Goal: Task Accomplishment & Management: Complete application form

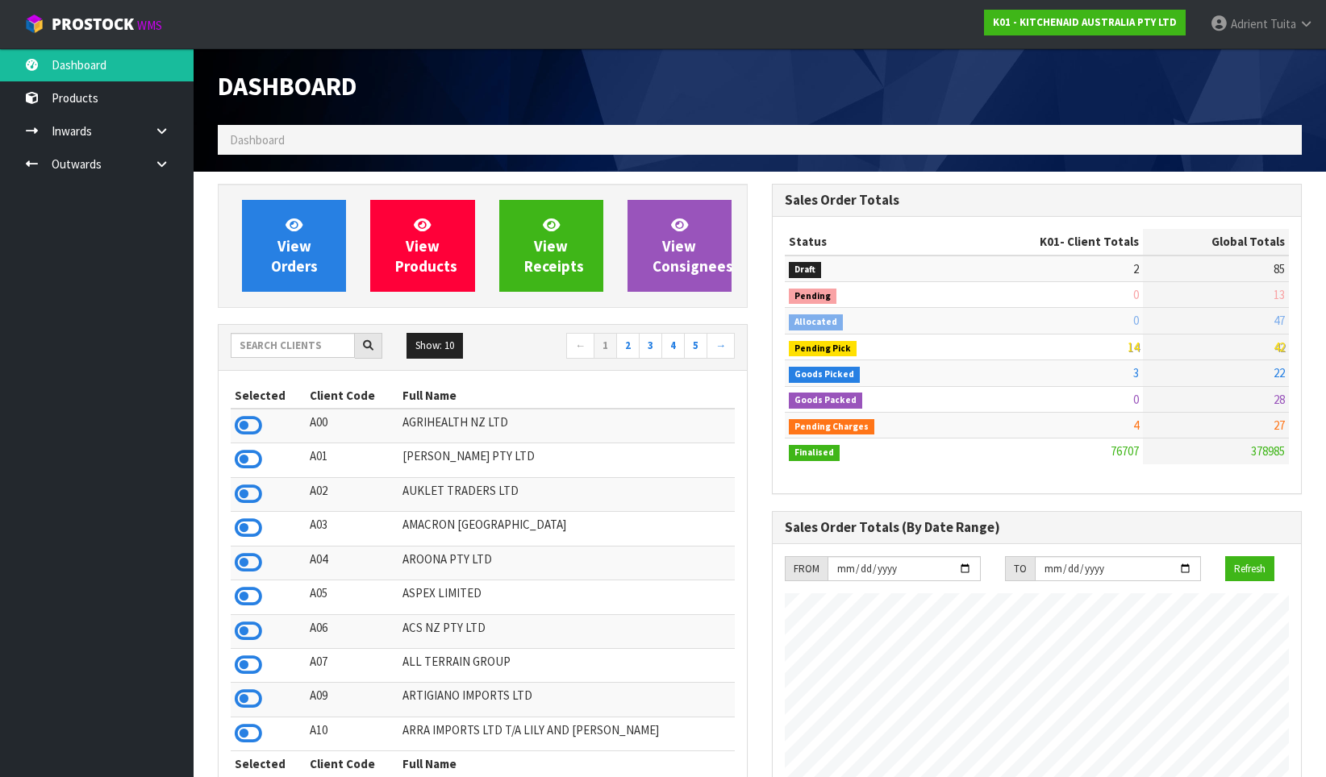
scroll to position [1222, 554]
click at [116, 399] on ul "Dashboard Products Categories Serial Numbers Kitsets Packagings Inwards Purchas…" at bounding box center [97, 412] width 194 height 729
click at [278, 227] on link "View Orders" at bounding box center [294, 246] width 104 height 92
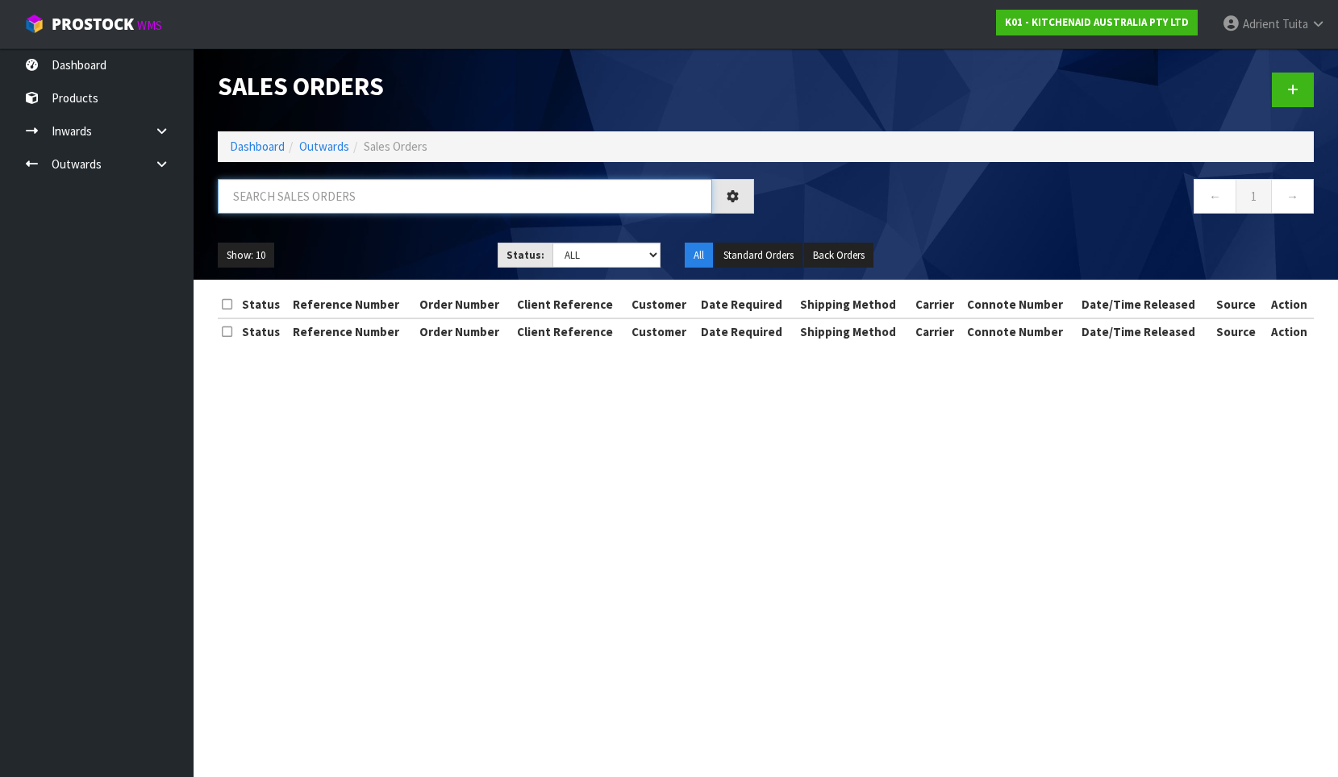
click at [281, 208] on input "text" at bounding box center [465, 196] width 494 height 35
type input "8473"
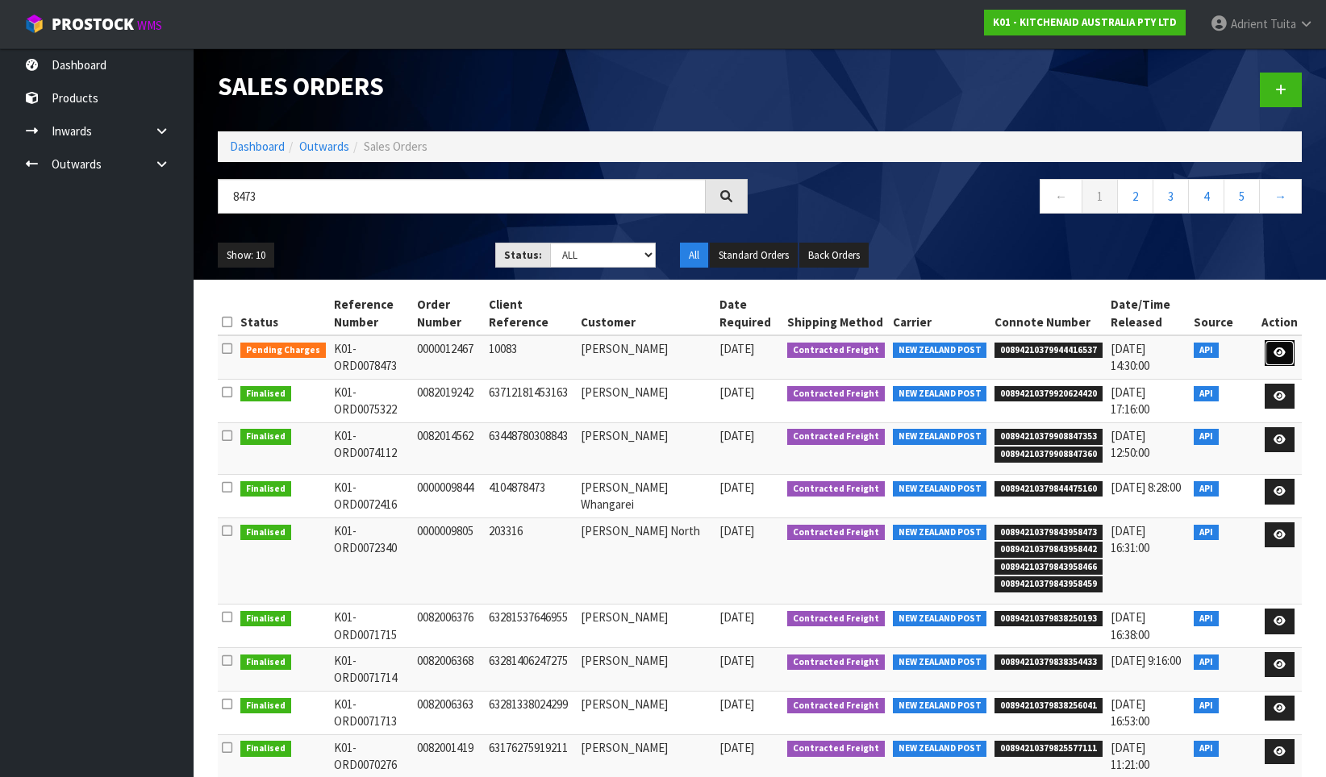
click at [1273, 358] on link at bounding box center [1280, 353] width 30 height 26
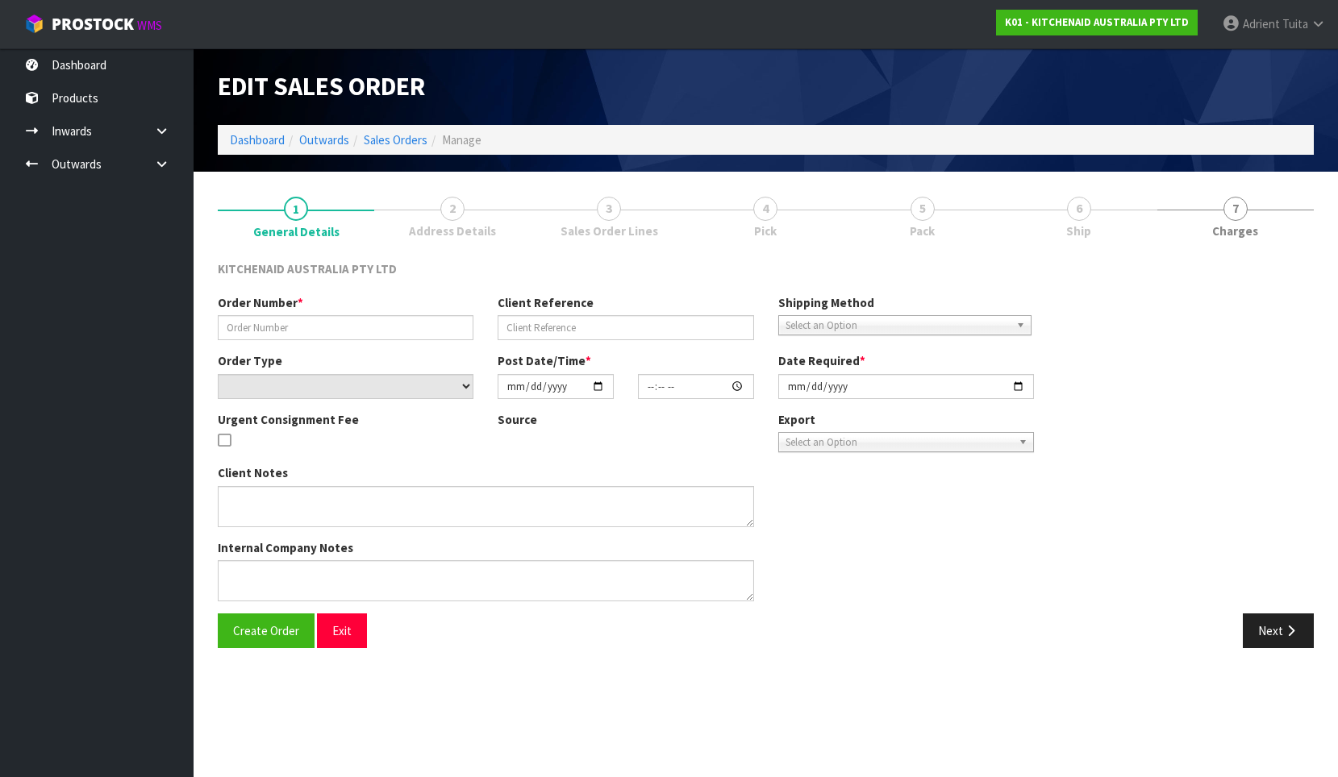
type input "0000012467"
type input "10083"
select select "number:0"
type input "[DATE]"
type input "11:32:39.000"
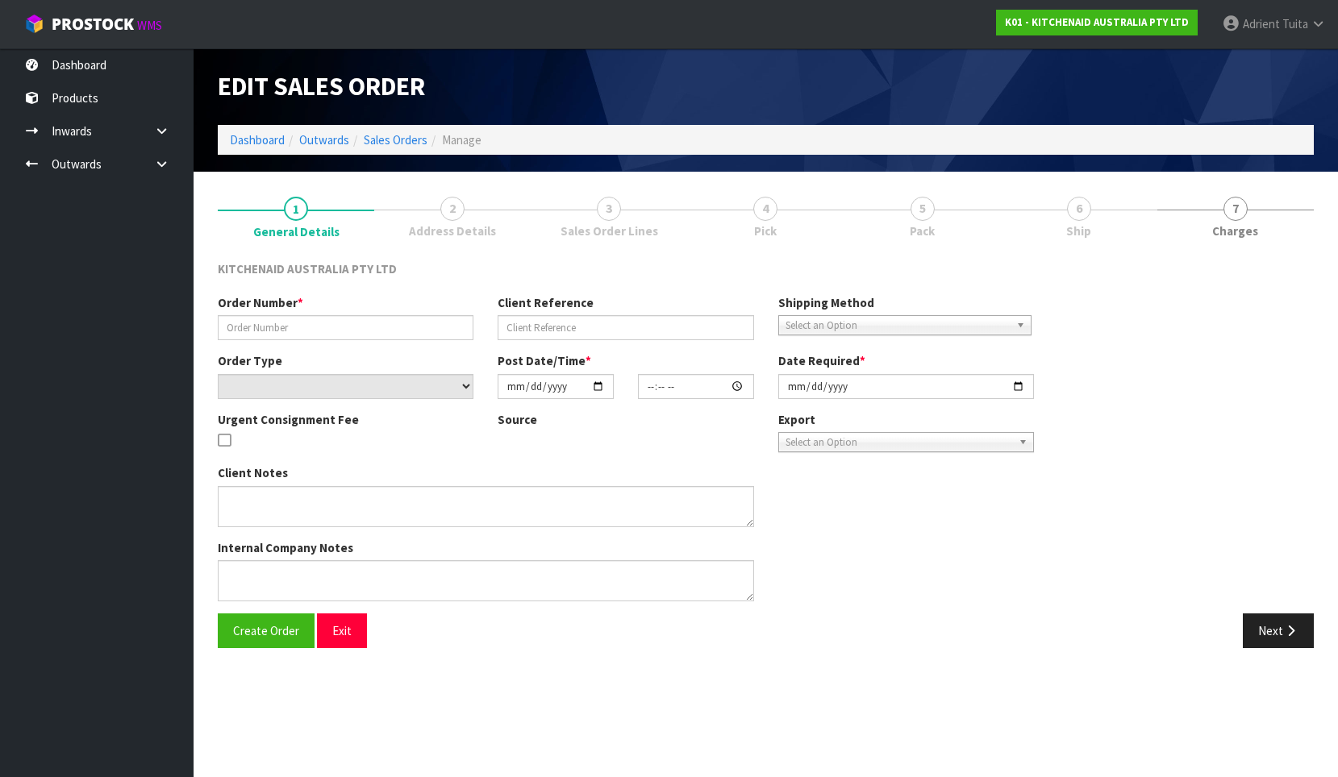
type input "[DATE]"
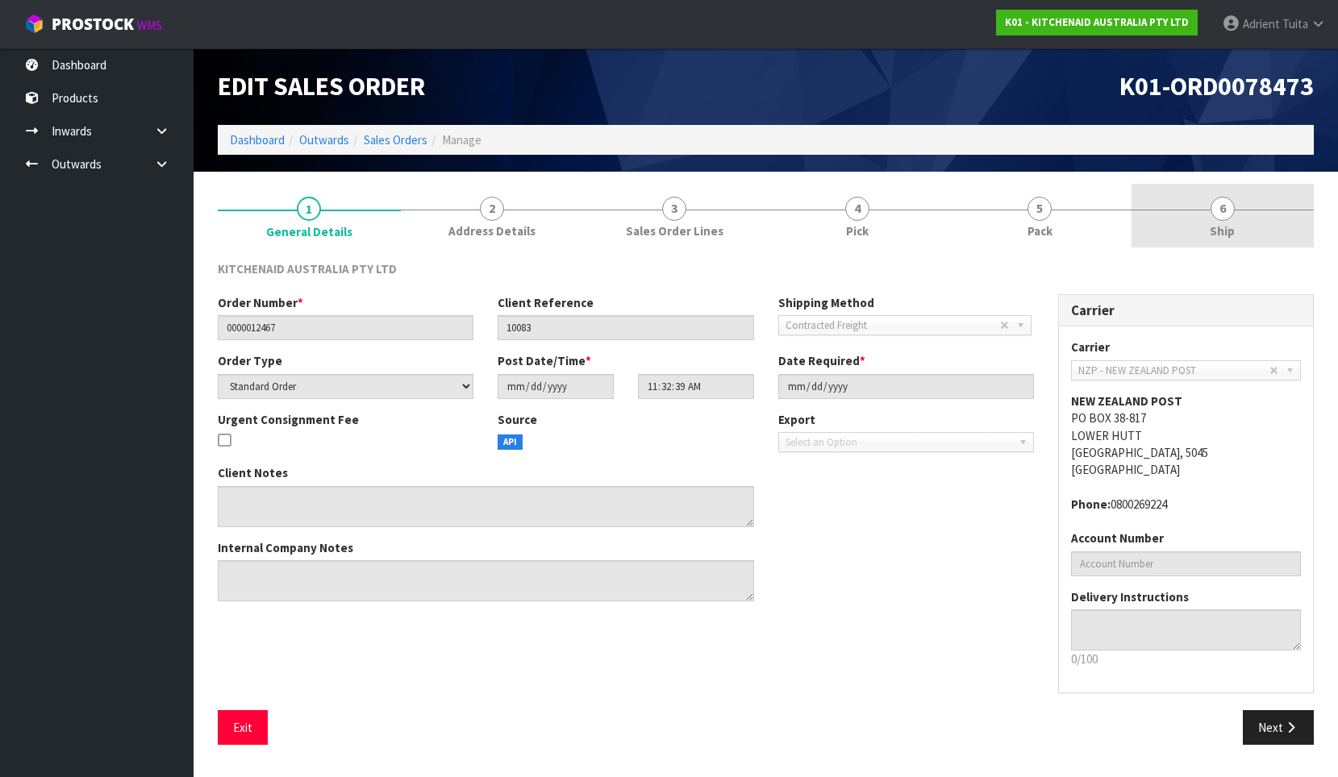
click at [1177, 220] on link "6 Ship" at bounding box center [1223, 216] width 183 height 64
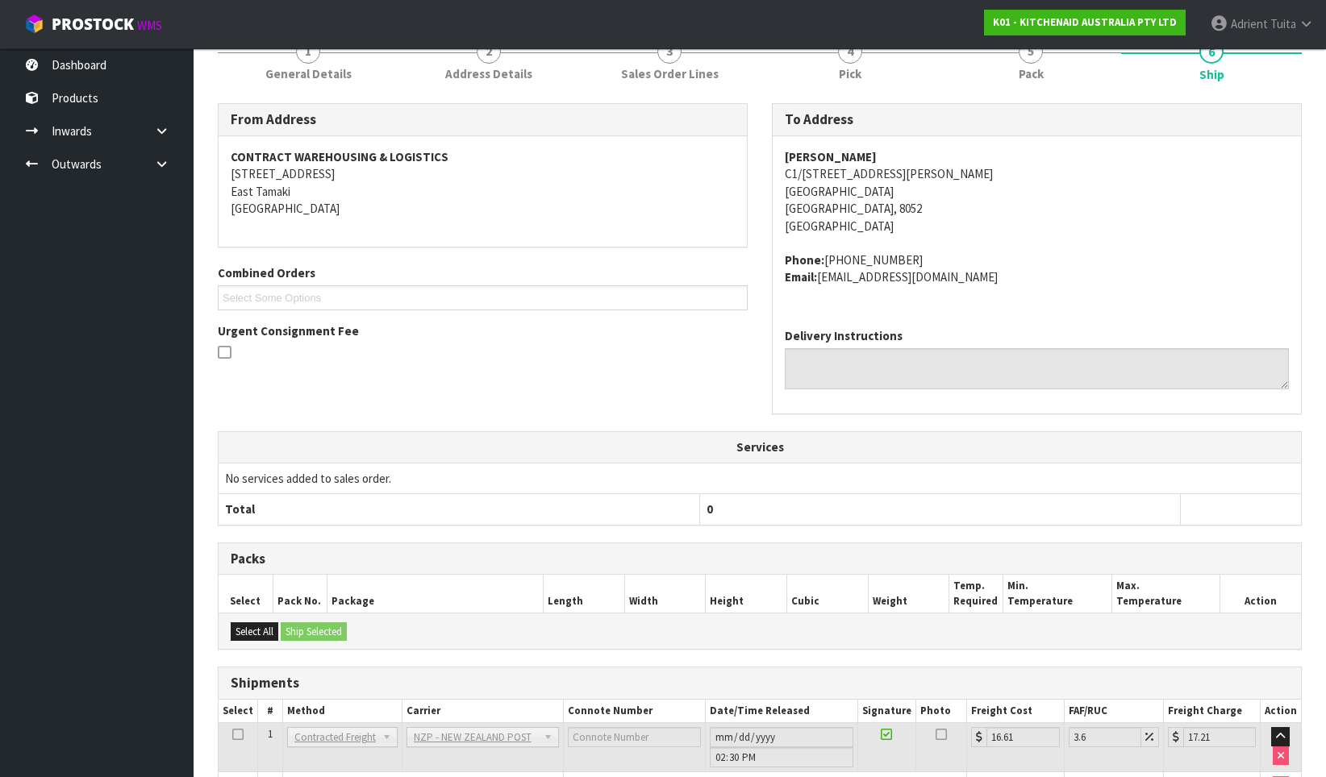
scroll to position [268, 0]
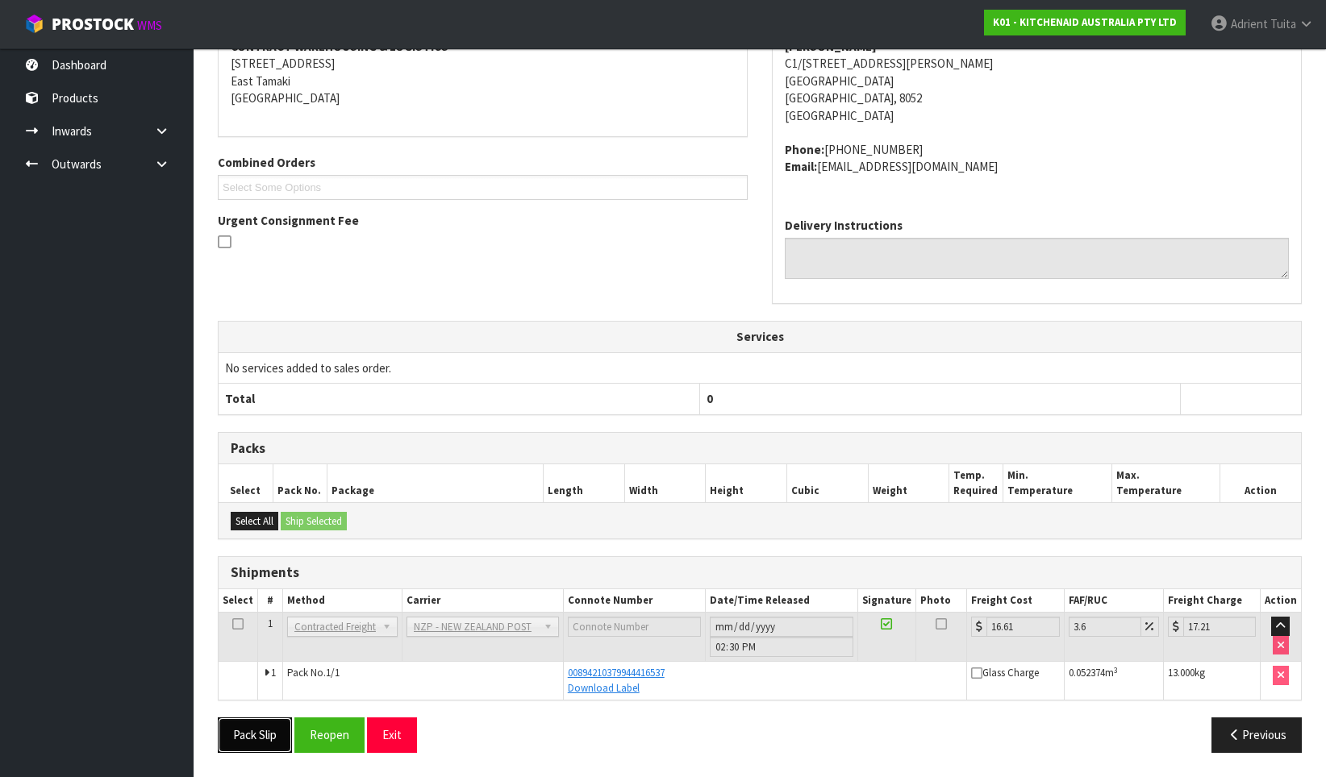
click at [260, 744] on button "Pack Slip" at bounding box center [255, 735] width 74 height 35
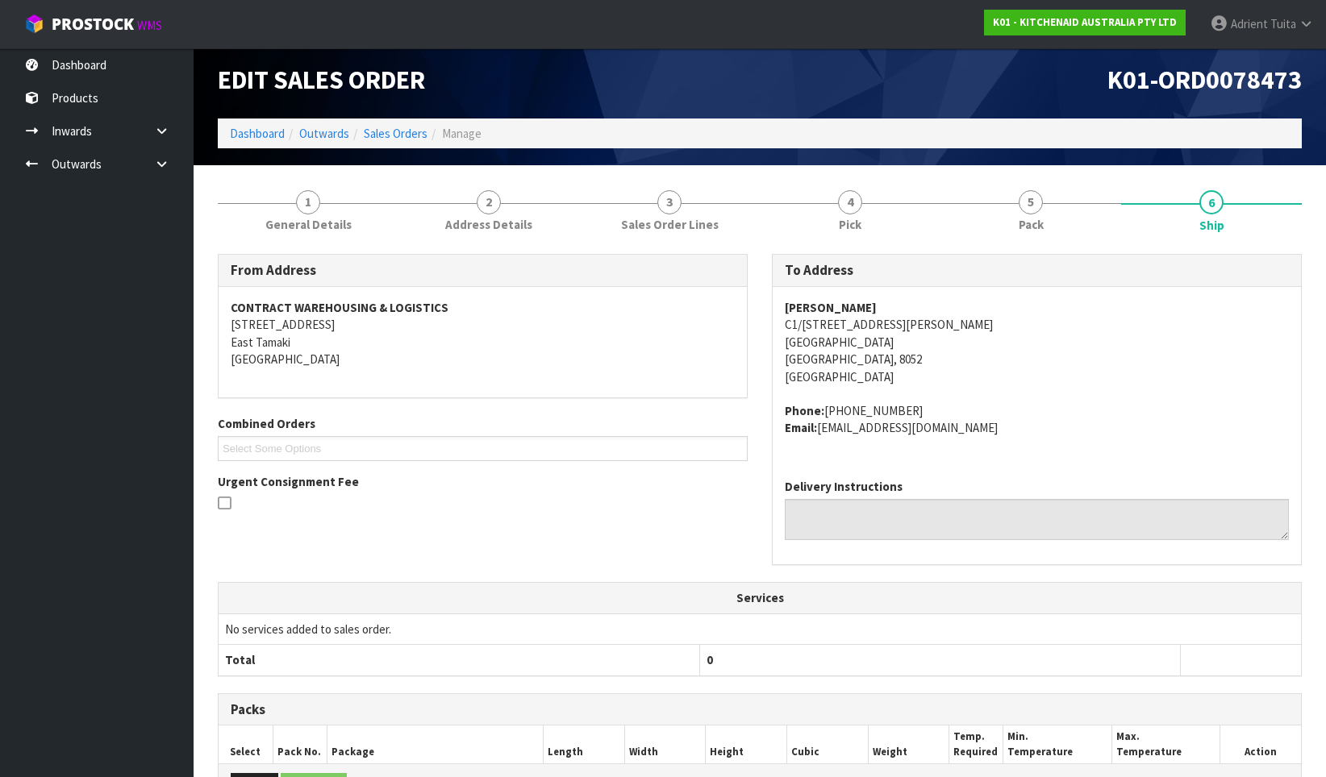
scroll to position [0, 0]
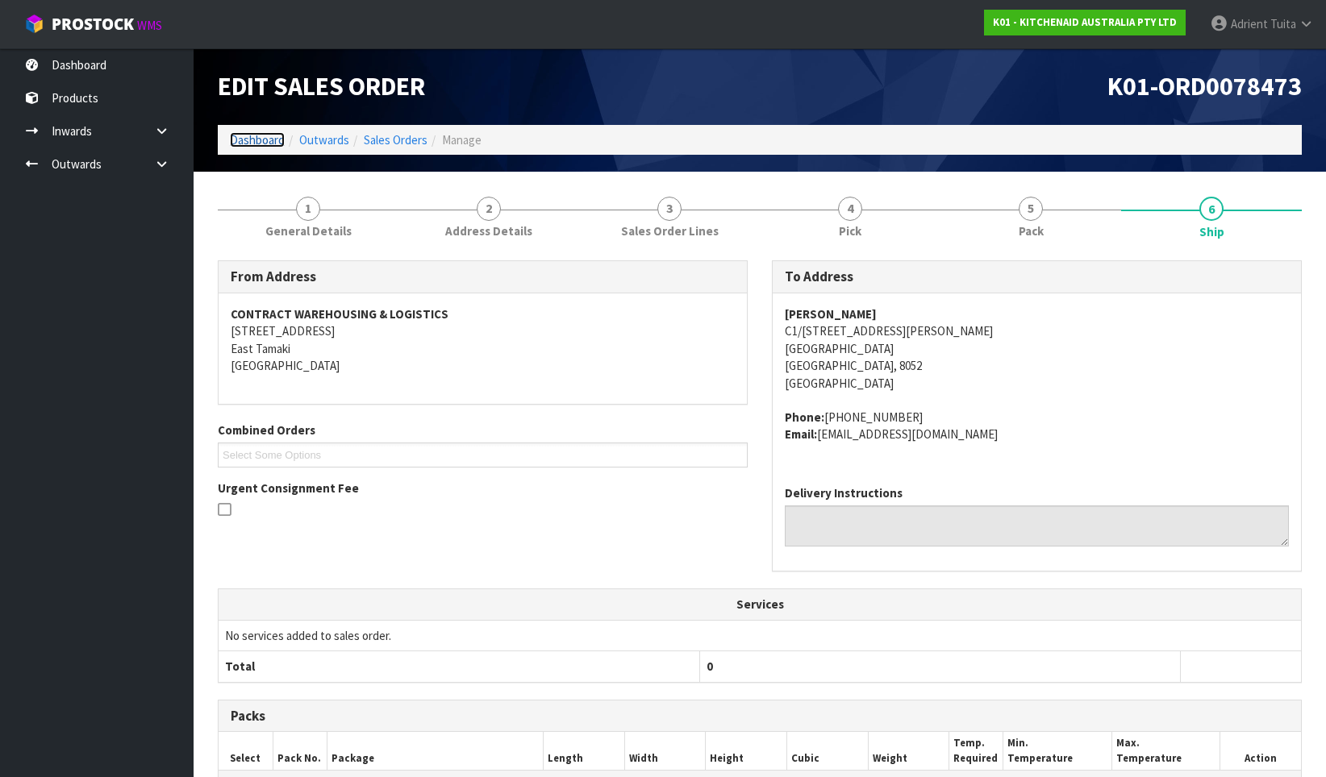
click at [254, 137] on link "Dashboard" at bounding box center [257, 139] width 55 height 15
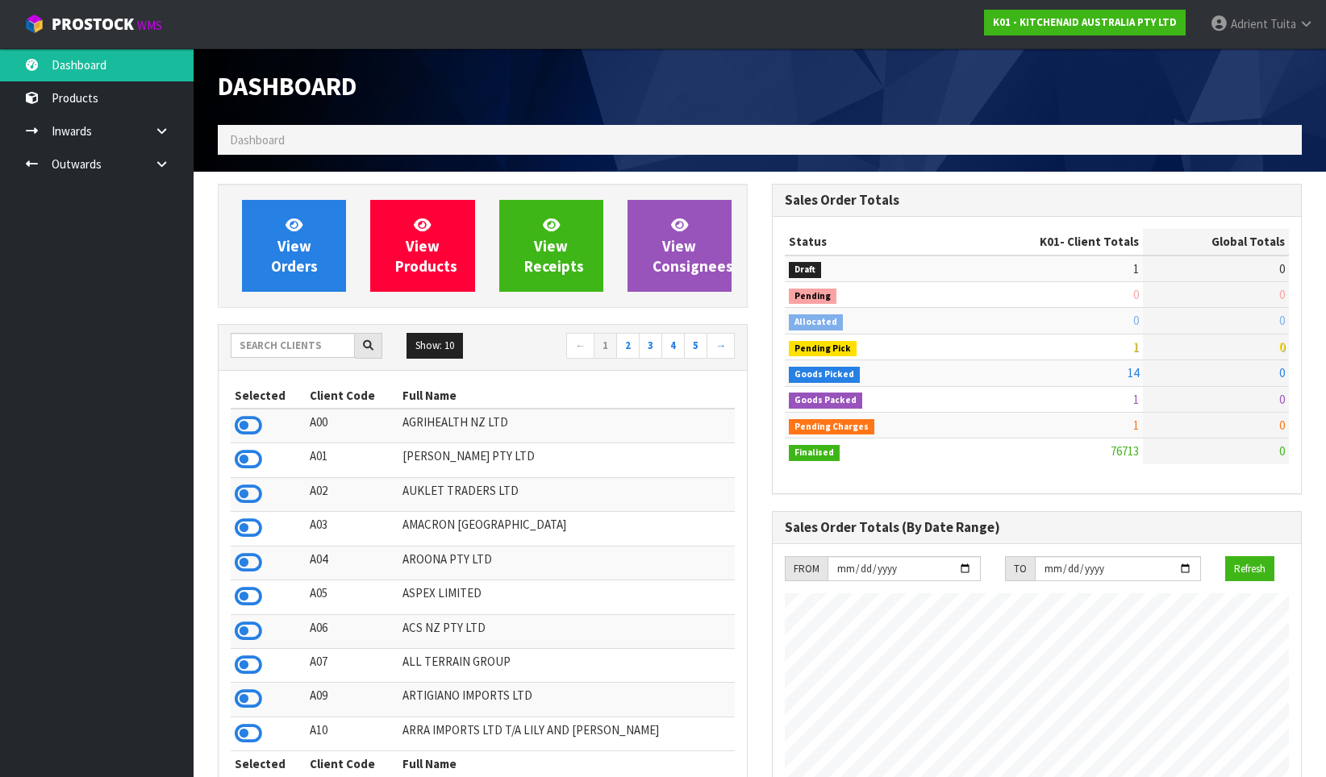
scroll to position [1222, 554]
click at [313, 276] on link "View Orders" at bounding box center [294, 246] width 104 height 92
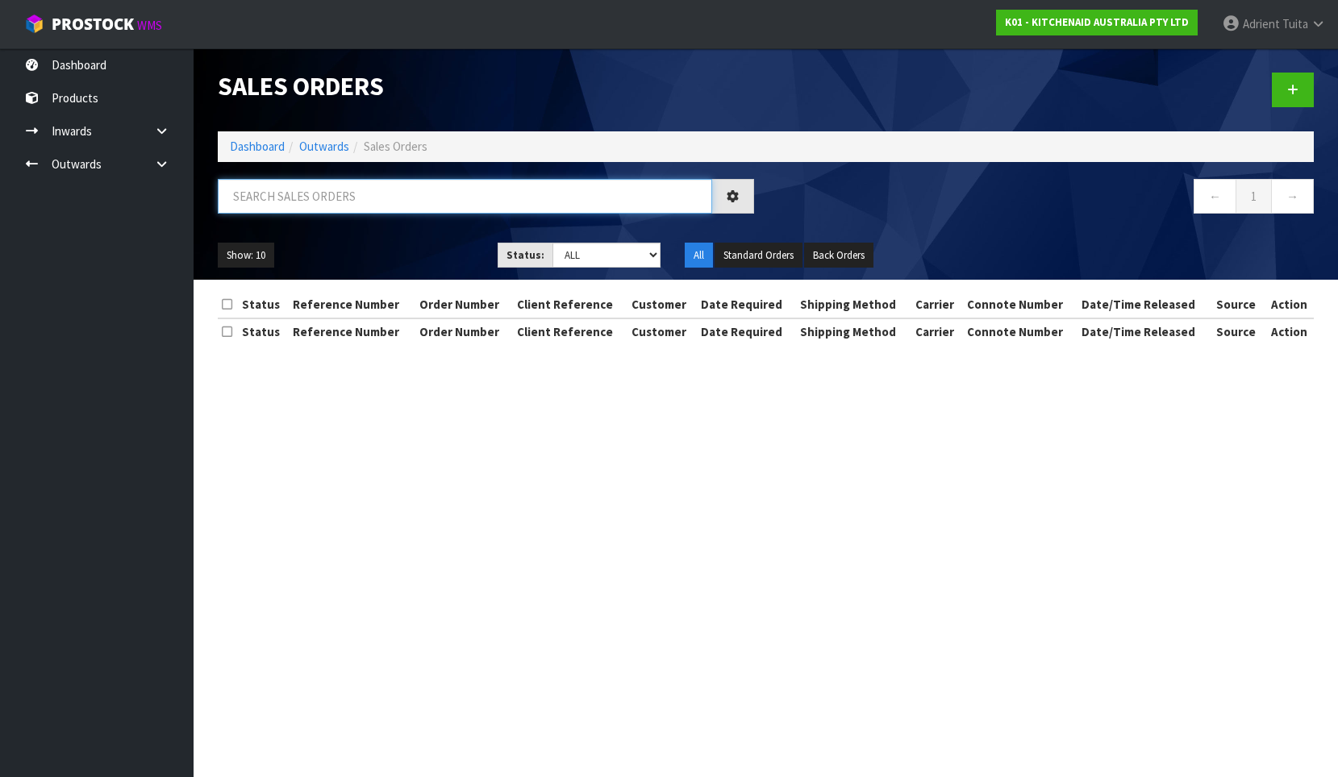
click at [331, 208] on input "text" at bounding box center [465, 196] width 494 height 35
type input "8481"
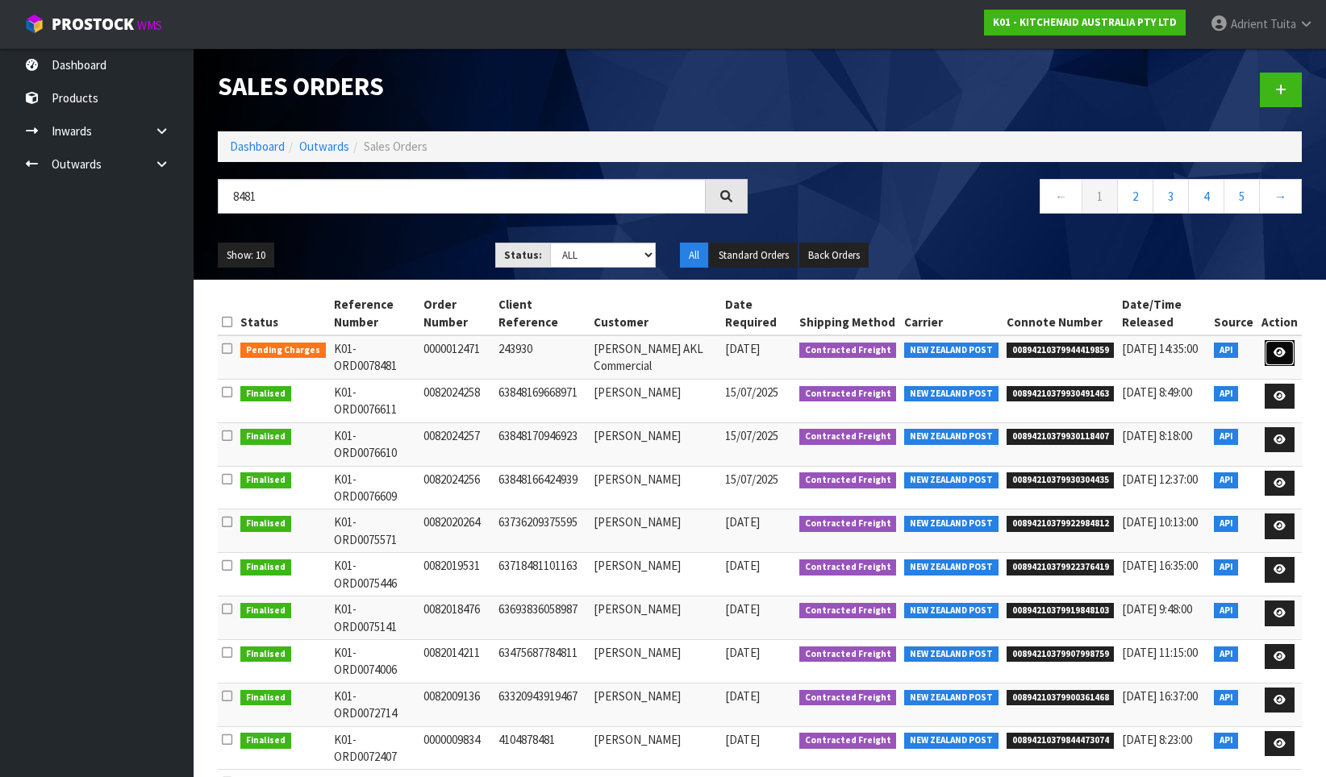
click at [1276, 359] on link at bounding box center [1280, 353] width 30 height 26
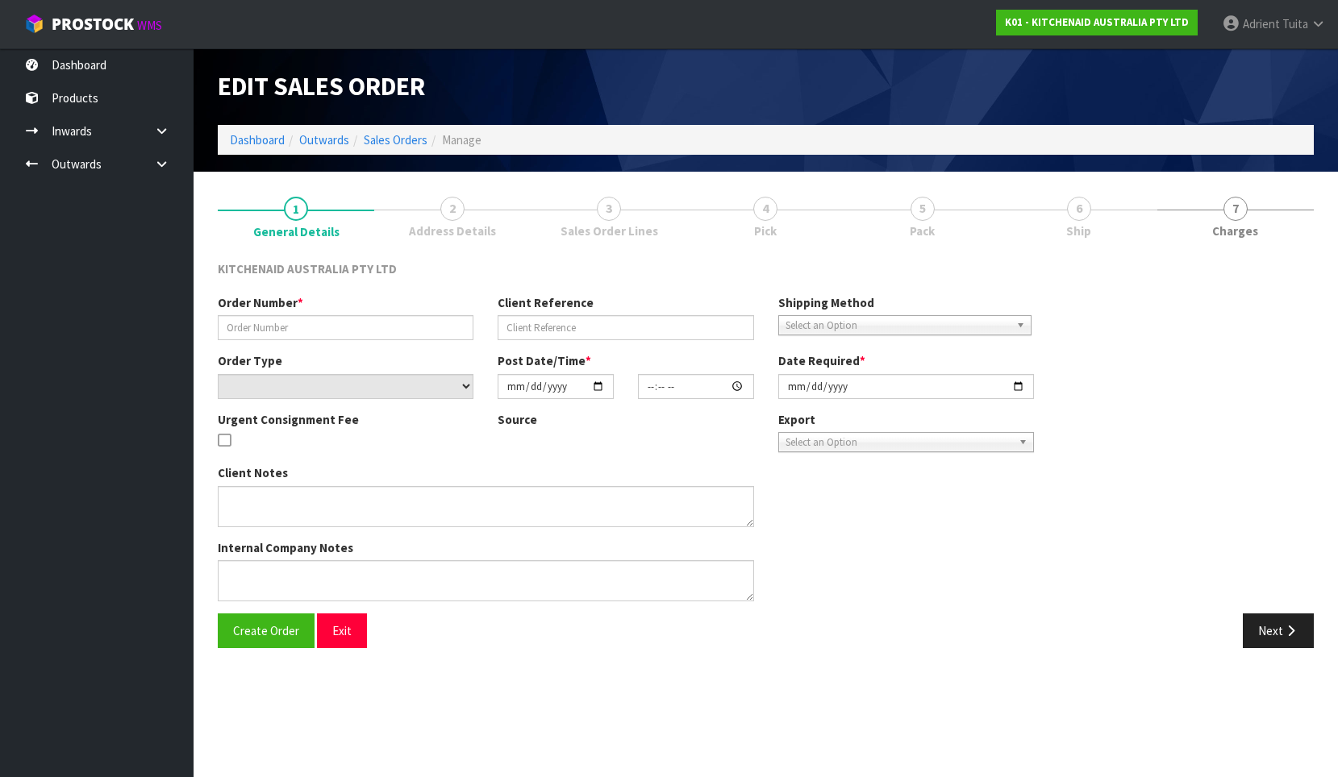
type input "0000012471"
type input "243930"
select select "number:0"
type input "[DATE]"
type input "13:32:35.000"
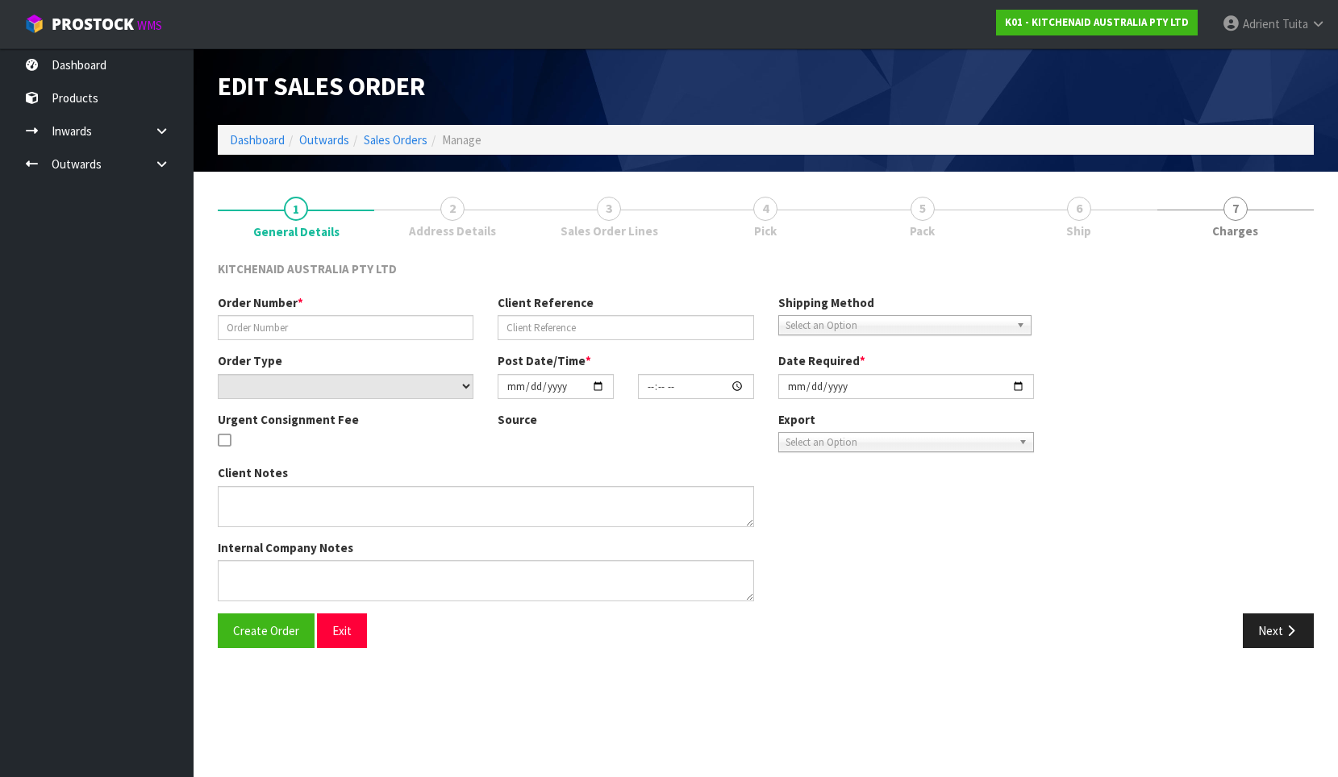
type input "[DATE]"
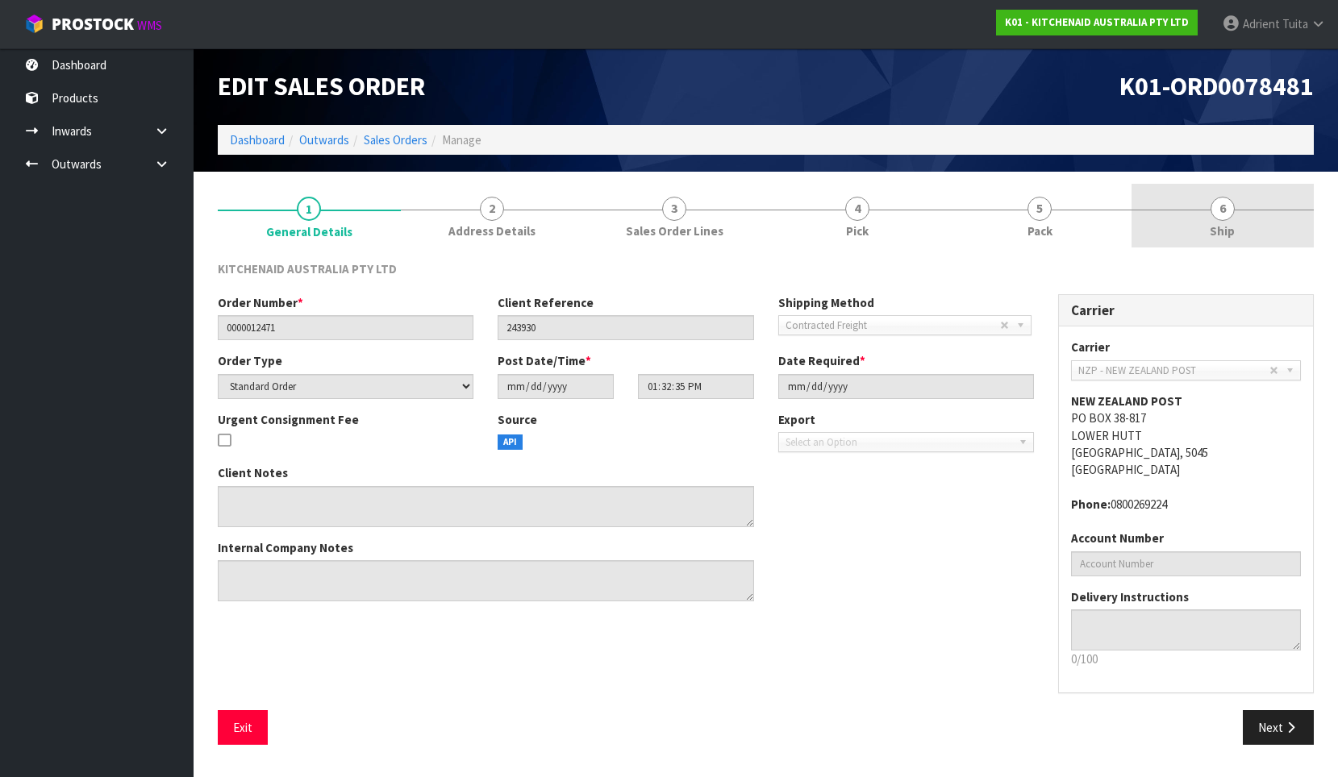
click at [1207, 232] on link "6 Ship" at bounding box center [1223, 216] width 183 height 64
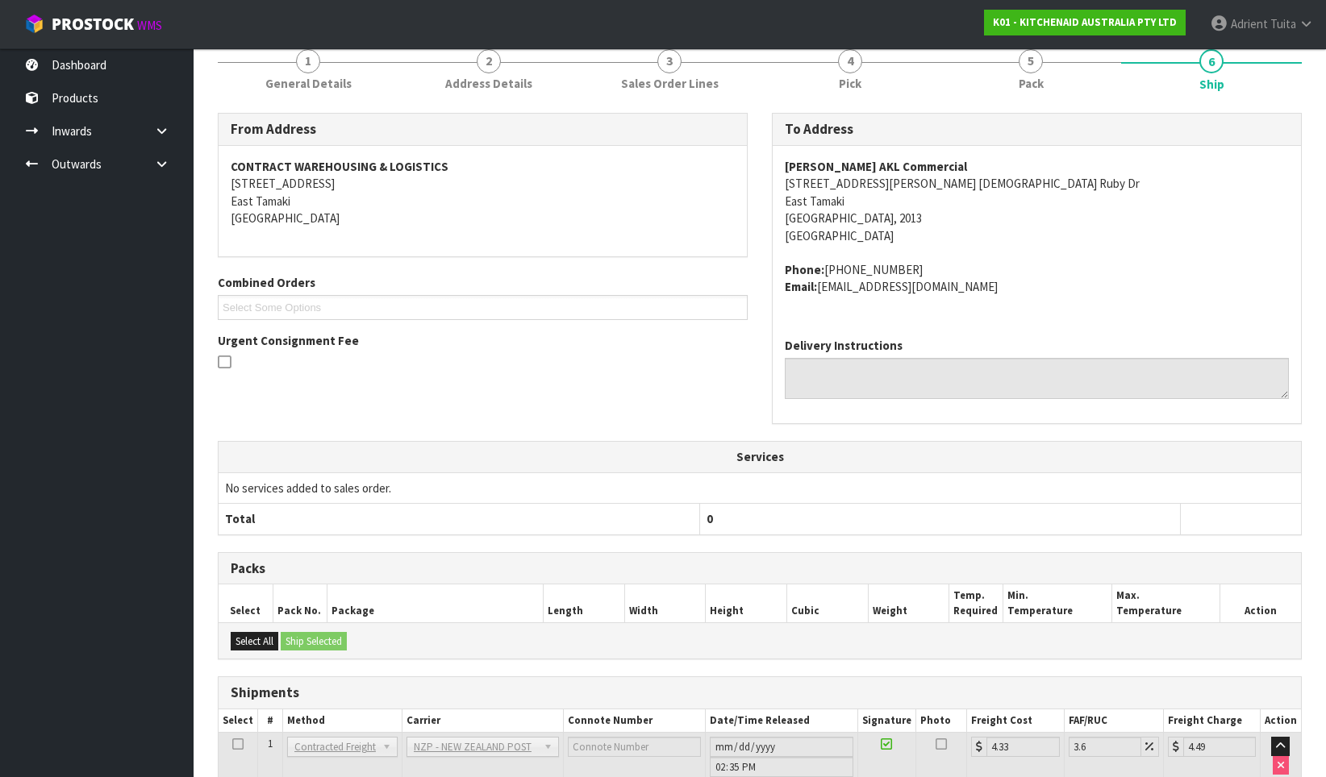
scroll to position [268, 0]
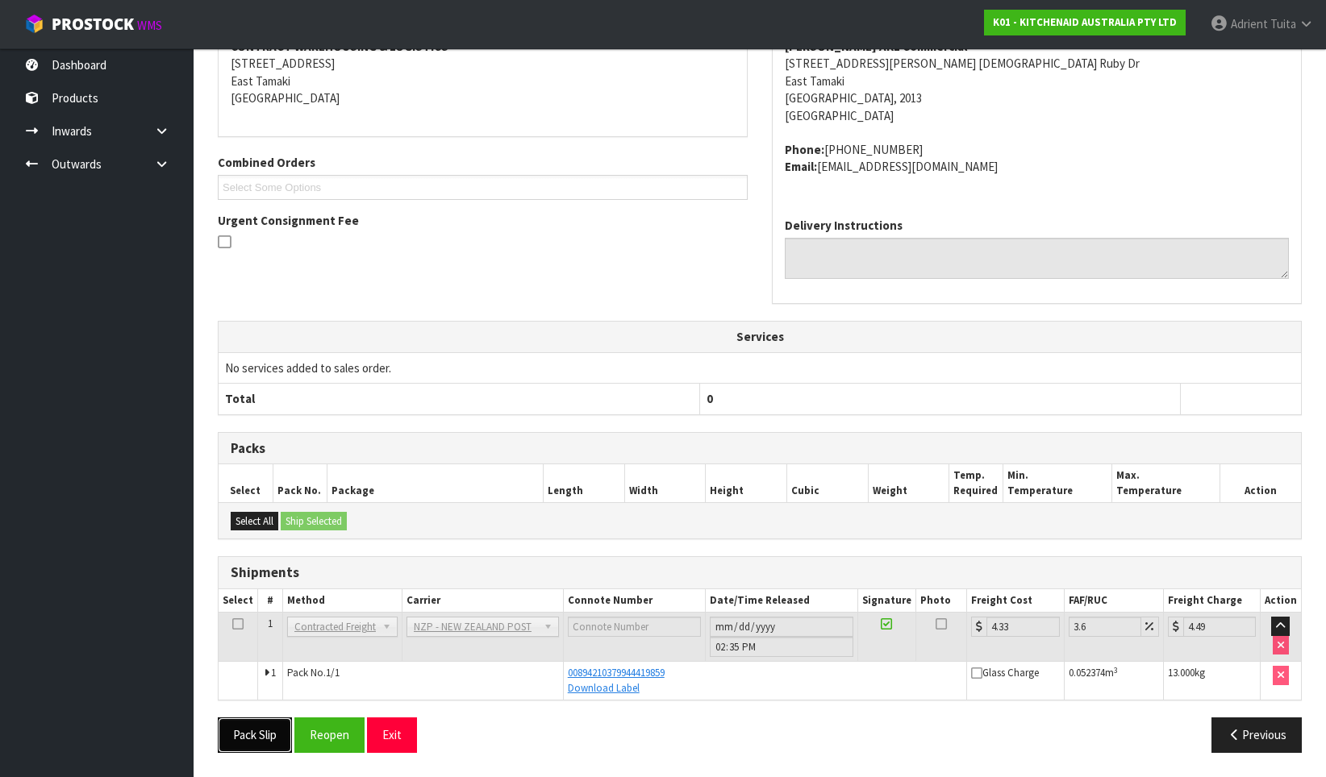
click at [253, 722] on button "Pack Slip" at bounding box center [255, 735] width 74 height 35
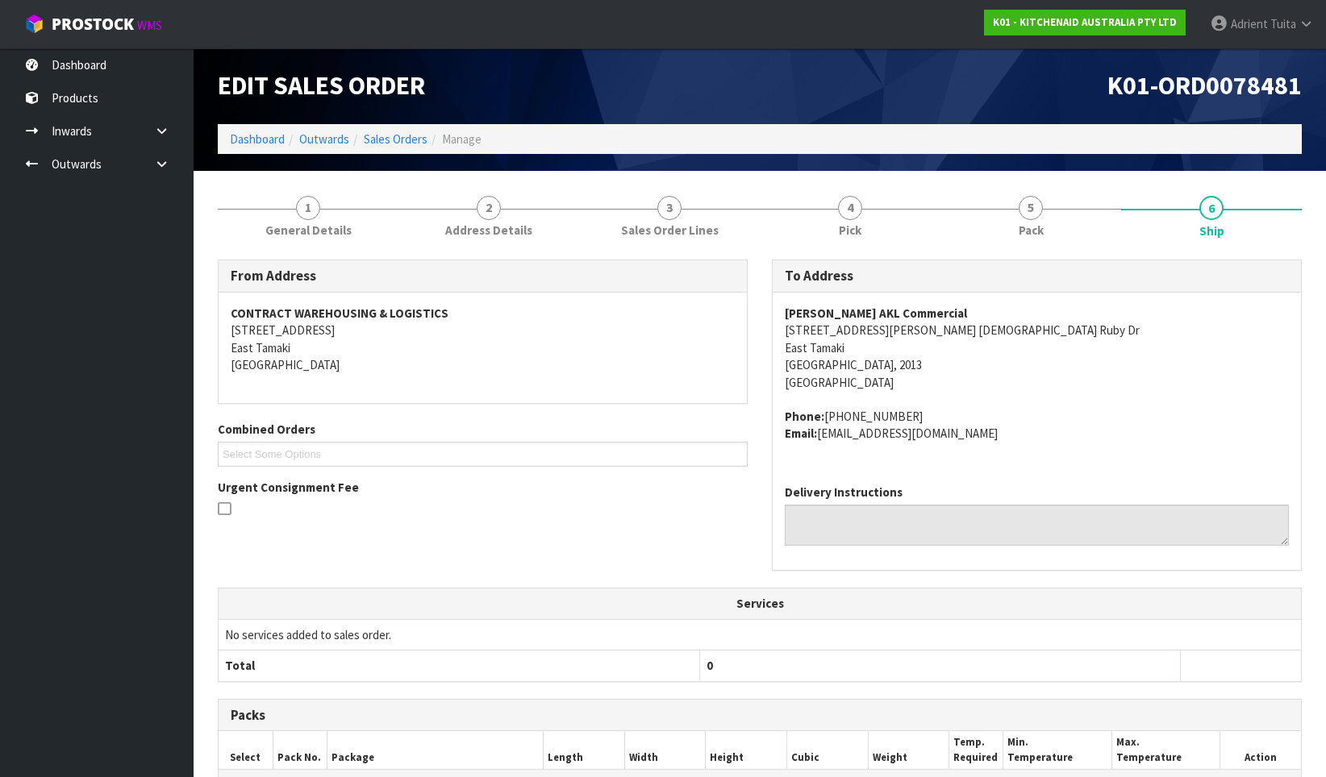
scroll to position [0, 0]
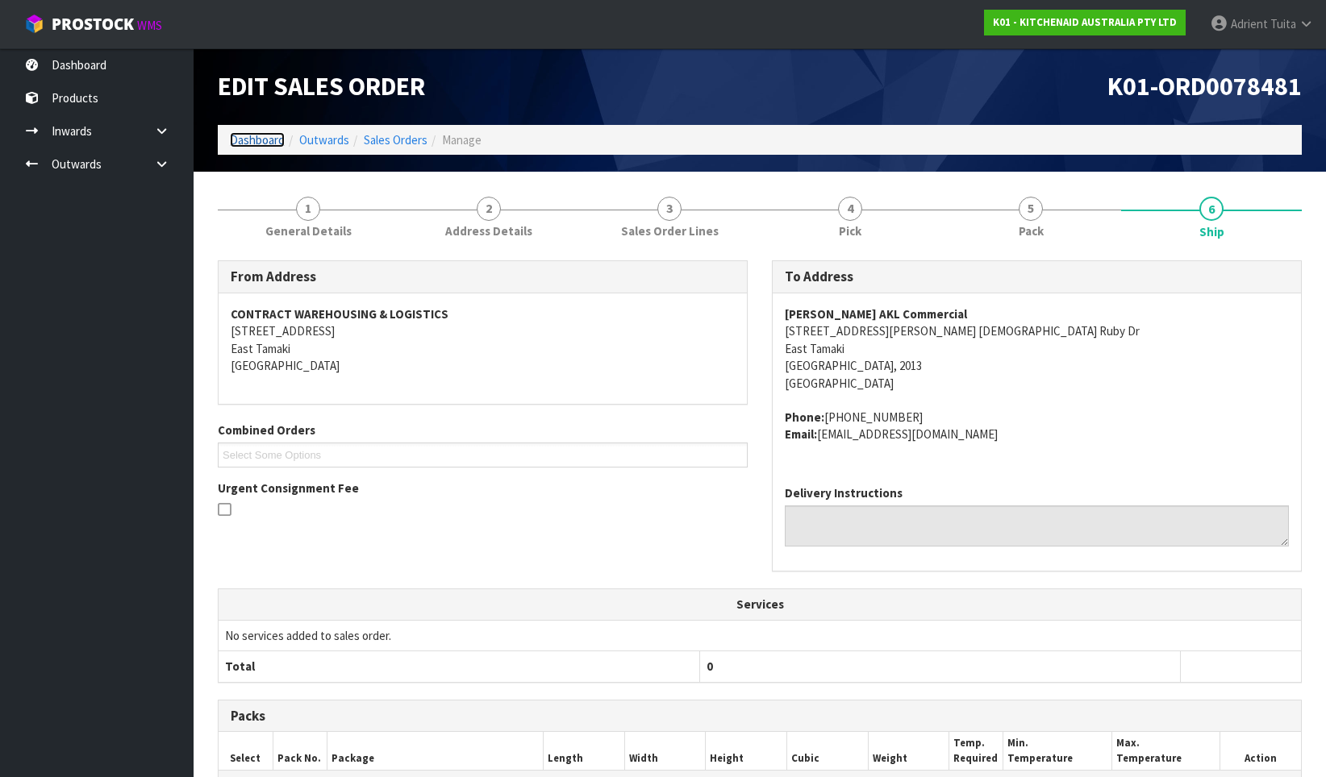
click at [243, 144] on link "Dashboard" at bounding box center [257, 139] width 55 height 15
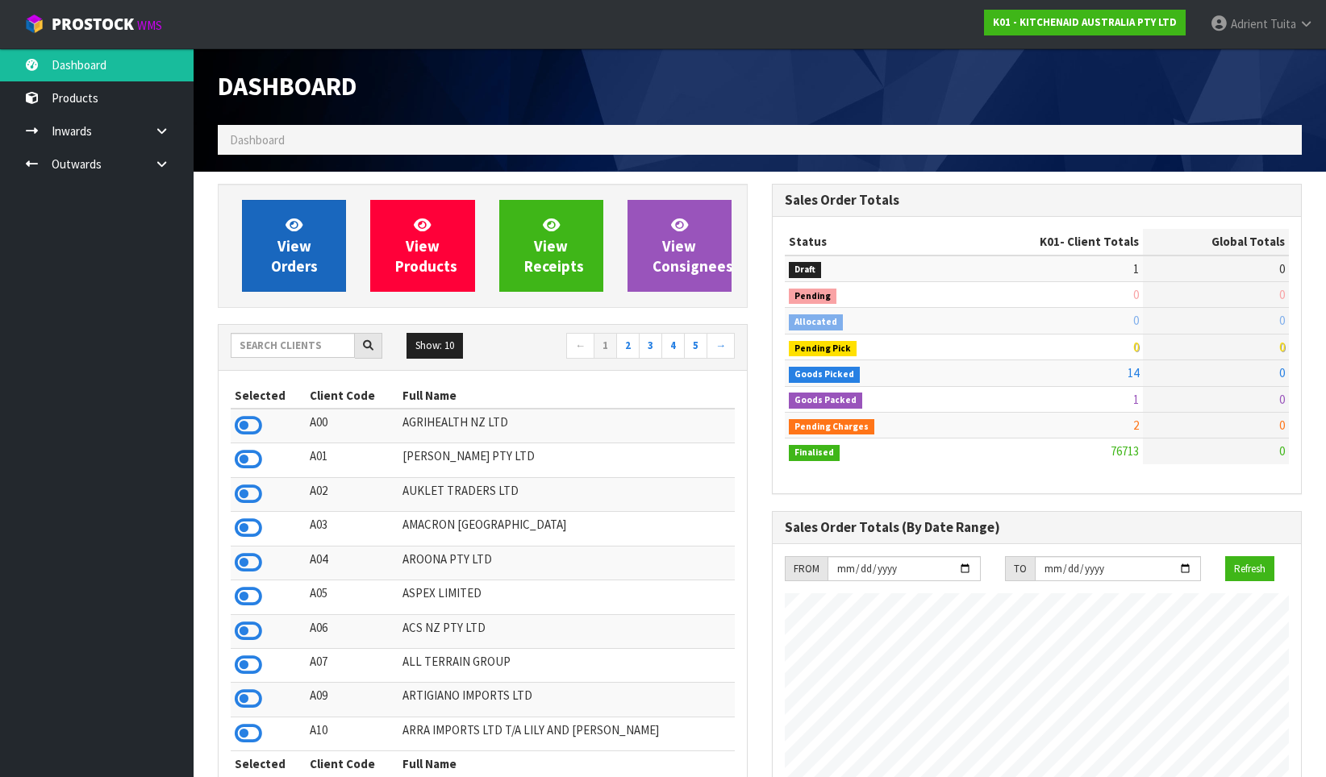
scroll to position [1222, 554]
click at [298, 260] on span "View Orders" at bounding box center [294, 245] width 47 height 60
